Goal: Obtain resource: Download file/media

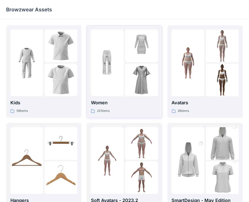
click at [120, 107] on div "Women 221 items" at bounding box center [124, 106] width 67 height 14
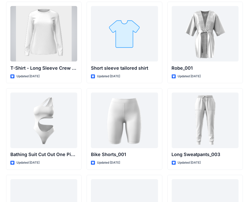
scroll to position [5490, 0]
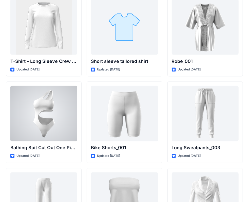
click at [52, 108] on div at bounding box center [43, 114] width 67 height 56
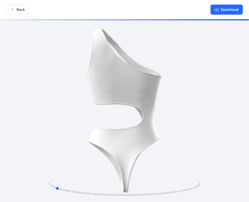
drag, startPoint x: 143, startPoint y: 130, endPoint x: 226, endPoint y: 117, distance: 83.7
click at [226, 117] on div at bounding box center [124, 111] width 249 height 184
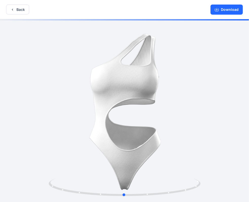
drag, startPoint x: 138, startPoint y: 123, endPoint x: 207, endPoint y: 119, distance: 68.7
click at [207, 119] on div at bounding box center [124, 111] width 249 height 184
click at [235, 9] on button "Download" at bounding box center [226, 10] width 32 height 10
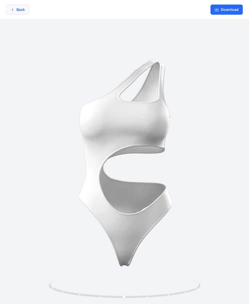
click at [12, 7] on button "Back" at bounding box center [17, 10] width 23 height 10
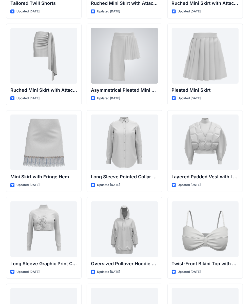
scroll to position [1341, 0]
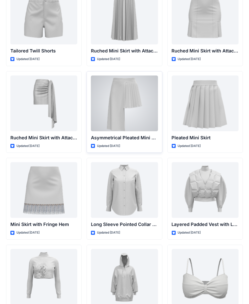
click at [135, 100] on div at bounding box center [124, 103] width 67 height 56
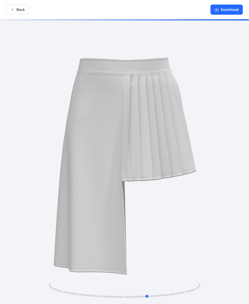
drag, startPoint x: 147, startPoint y: 92, endPoint x: 172, endPoint y: 86, distance: 26.0
click at [172, 86] on div at bounding box center [124, 161] width 249 height 285
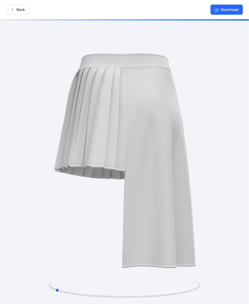
drag, startPoint x: 151, startPoint y: 93, endPoint x: 208, endPoint y: 90, distance: 57.0
click at [208, 90] on div at bounding box center [124, 161] width 249 height 285
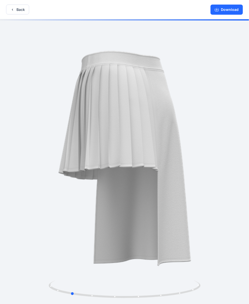
drag, startPoint x: 182, startPoint y: 110, endPoint x: 198, endPoint y: 75, distance: 38.3
click at [198, 75] on div at bounding box center [124, 161] width 249 height 285
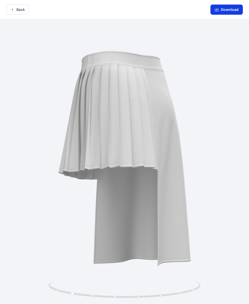
click at [224, 11] on button "Download" at bounding box center [226, 10] width 32 height 10
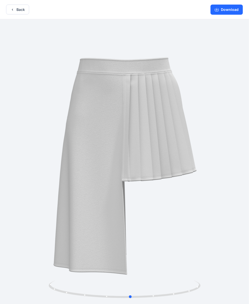
drag, startPoint x: 117, startPoint y: 116, endPoint x: 177, endPoint y: 115, distance: 60.0
click at [177, 115] on div at bounding box center [124, 161] width 249 height 285
drag, startPoint x: 160, startPoint y: 124, endPoint x: 163, endPoint y: 104, distance: 20.3
click at [161, 96] on div at bounding box center [124, 161] width 249 height 285
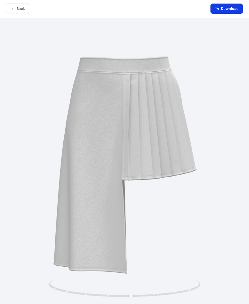
click at [224, 10] on button "Download" at bounding box center [226, 9] width 32 height 10
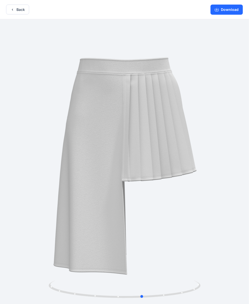
drag, startPoint x: 140, startPoint y: 96, endPoint x: 151, endPoint y: 66, distance: 32.6
drag, startPoint x: 145, startPoint y: 88, endPoint x: 145, endPoint y: 77, distance: 11.4
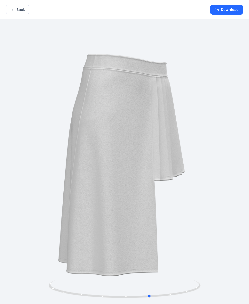
drag, startPoint x: 135, startPoint y: 117, endPoint x: 143, endPoint y: 89, distance: 28.4
click at [143, 89] on div at bounding box center [124, 161] width 249 height 285
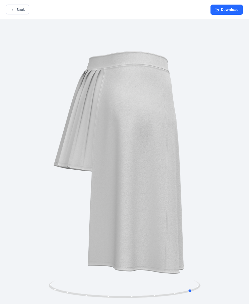
drag, startPoint x: 149, startPoint y: 100, endPoint x: 161, endPoint y: 109, distance: 15.2
click at [191, 106] on div at bounding box center [124, 161] width 249 height 285
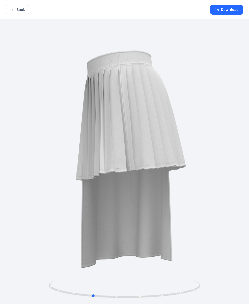
drag, startPoint x: 150, startPoint y: 110, endPoint x: 202, endPoint y: 112, distance: 52.4
click at [202, 112] on div at bounding box center [124, 161] width 249 height 285
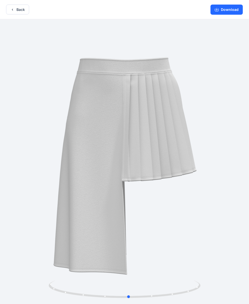
drag, startPoint x: 155, startPoint y: 107, endPoint x: 191, endPoint y: 106, distance: 36.4
click at [191, 106] on div at bounding box center [124, 161] width 249 height 285
click at [24, 10] on button "Back" at bounding box center [17, 10] width 23 height 10
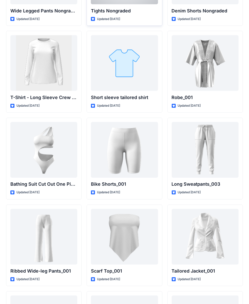
scroll to position [5479, 0]
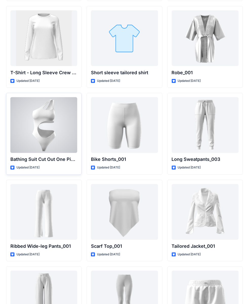
click at [41, 106] on div at bounding box center [43, 125] width 67 height 56
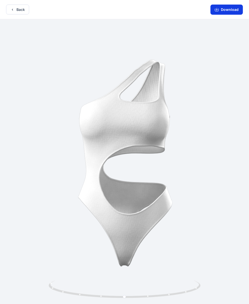
click at [222, 11] on button "Download" at bounding box center [226, 10] width 32 height 10
click at [199, 99] on div at bounding box center [124, 161] width 249 height 285
click at [199, 98] on div at bounding box center [124, 161] width 249 height 285
click at [228, 9] on button "Download" at bounding box center [226, 10] width 32 height 10
click at [12, 7] on button "Back" at bounding box center [17, 10] width 23 height 10
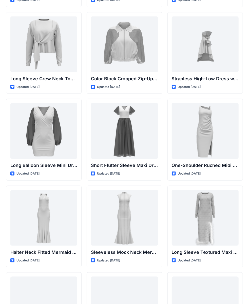
scroll to position [57, 0]
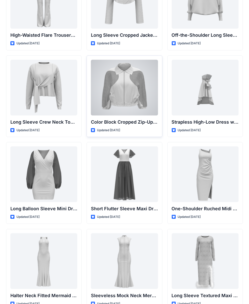
click at [141, 102] on div at bounding box center [124, 88] width 67 height 56
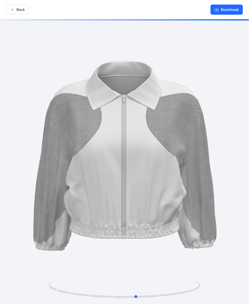
drag, startPoint x: 130, startPoint y: 122, endPoint x: 139, endPoint y: 112, distance: 14.0
click at [142, 107] on div at bounding box center [124, 161] width 249 height 285
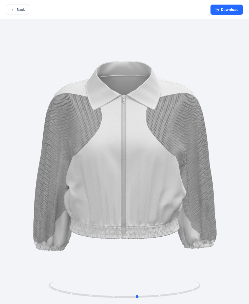
drag, startPoint x: 140, startPoint y: 114, endPoint x: 135, endPoint y: 116, distance: 6.2
click at [135, 116] on div at bounding box center [124, 161] width 249 height 285
click at [228, 10] on button "Download" at bounding box center [226, 10] width 32 height 10
click at [16, 8] on button "Back" at bounding box center [17, 10] width 23 height 10
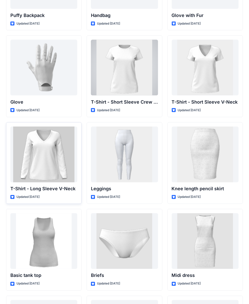
scroll to position [3978, 0]
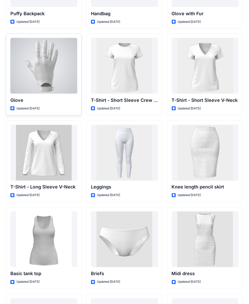
click at [56, 68] on div at bounding box center [43, 66] width 67 height 56
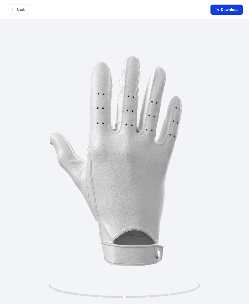
click at [217, 10] on icon "button" at bounding box center [217, 10] width 4 height 4
